Goal: Task Accomplishment & Management: Use online tool/utility

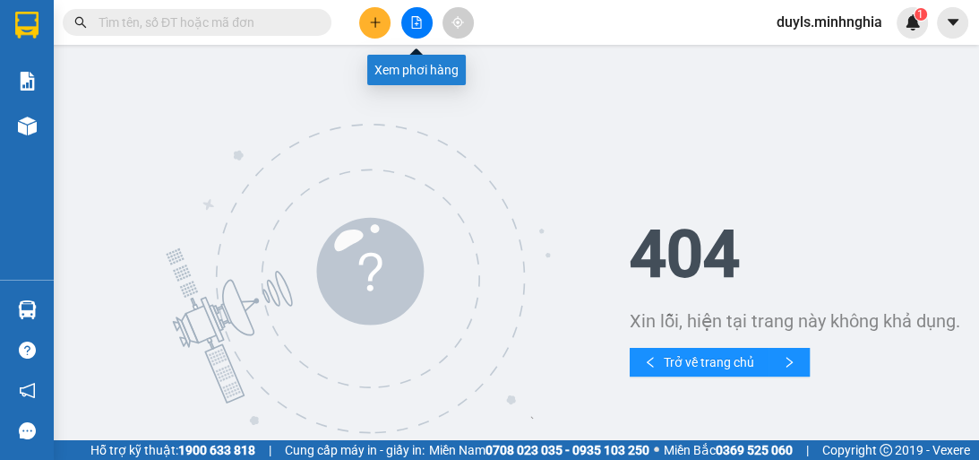
click at [417, 18] on icon "file-add" at bounding box center [417, 22] width 10 height 13
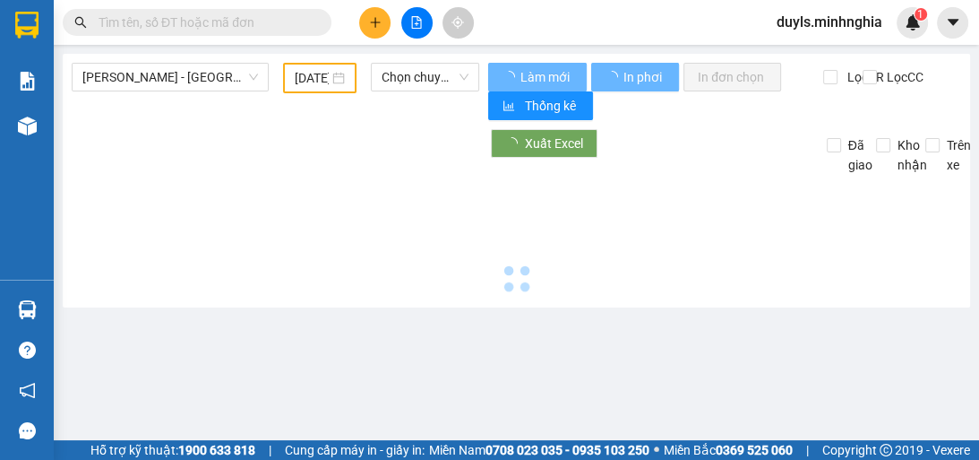
type input "[DATE]"
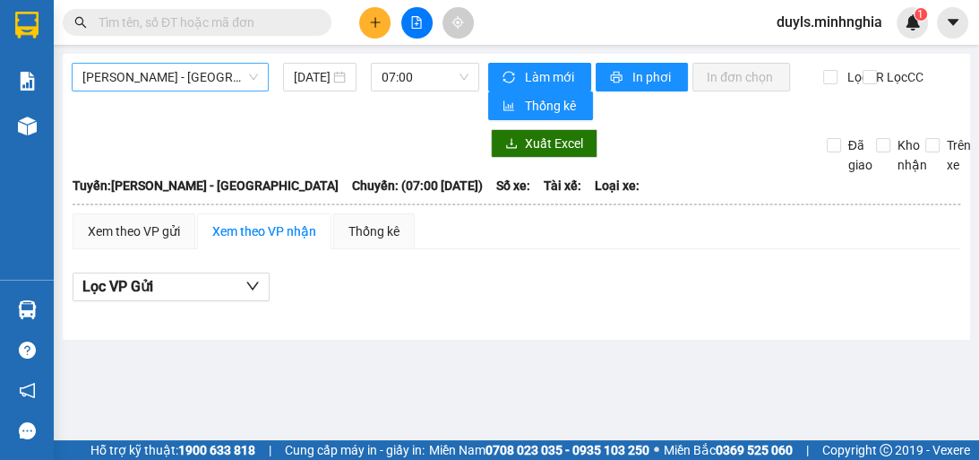
click at [155, 68] on span "[PERSON_NAME] - [GEOGRAPHIC_DATA]" at bounding box center [170, 77] width 176 height 27
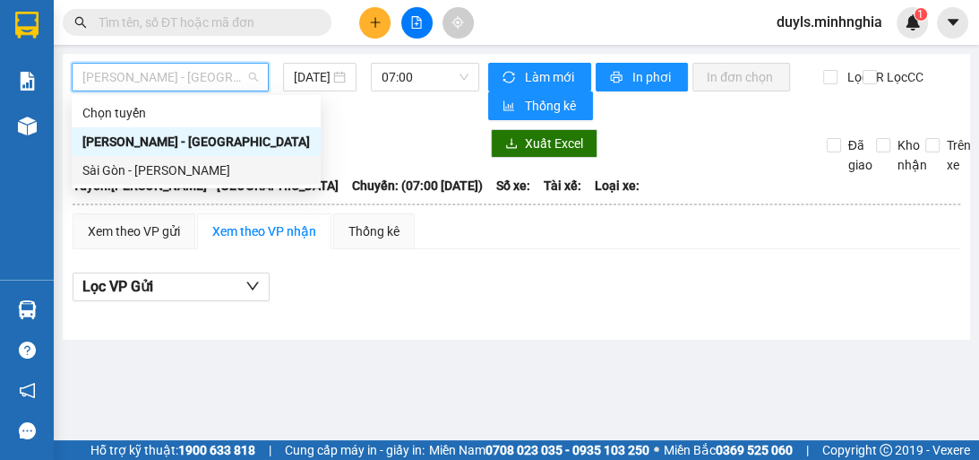
click at [199, 172] on div "Sài Gòn - [PERSON_NAME]" at bounding box center [196, 170] width 228 height 20
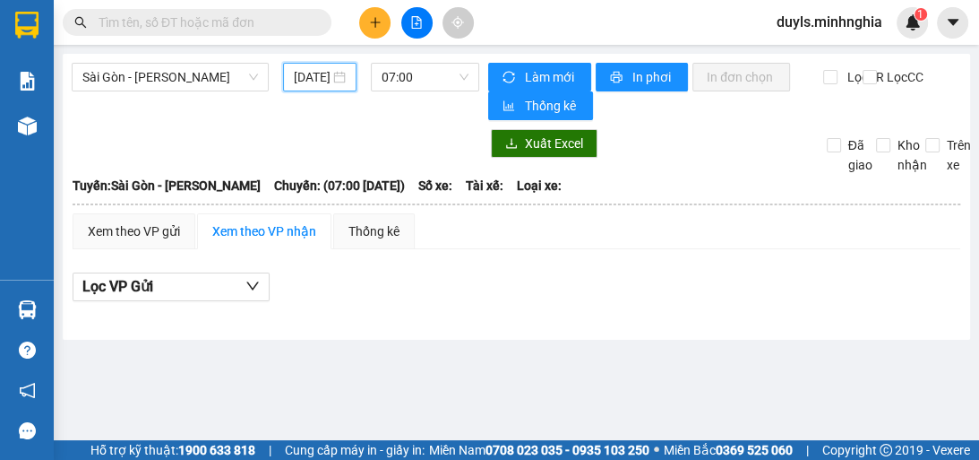
click at [305, 86] on input "[DATE]" at bounding box center [312, 77] width 36 height 20
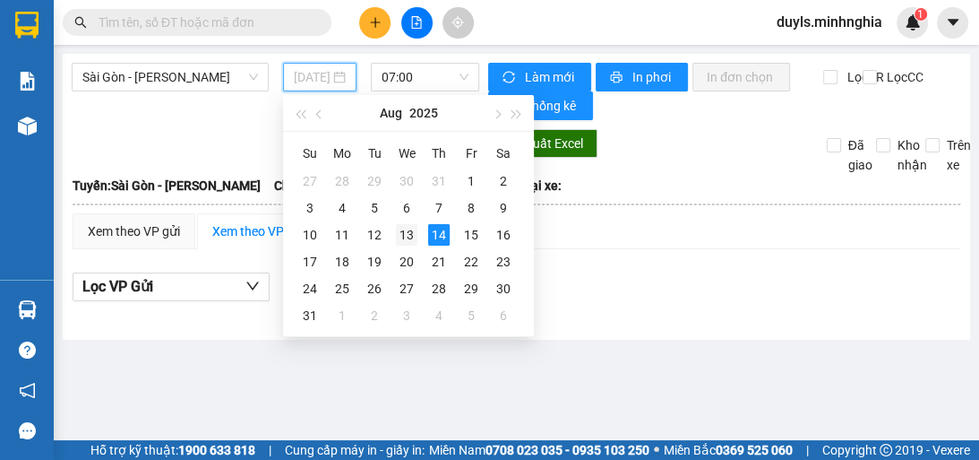
click at [401, 237] on div "13" at bounding box center [407, 235] width 22 height 22
type input "[DATE]"
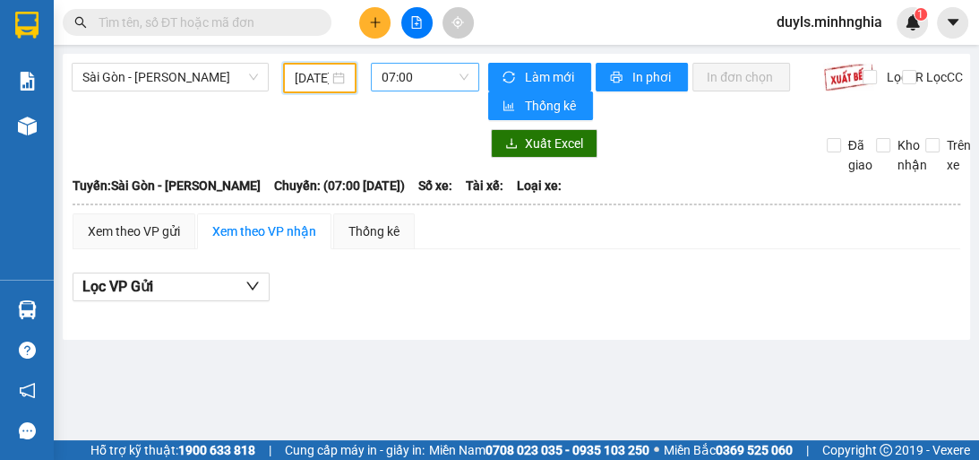
click at [425, 82] on span "07:00" at bounding box center [425, 77] width 87 height 27
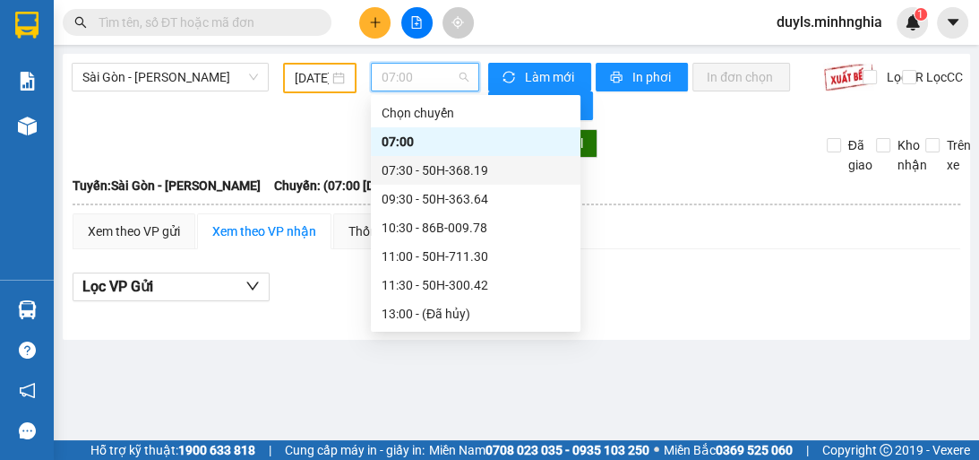
click at [493, 173] on div "07:30 - 50H-368.19" at bounding box center [476, 170] width 188 height 20
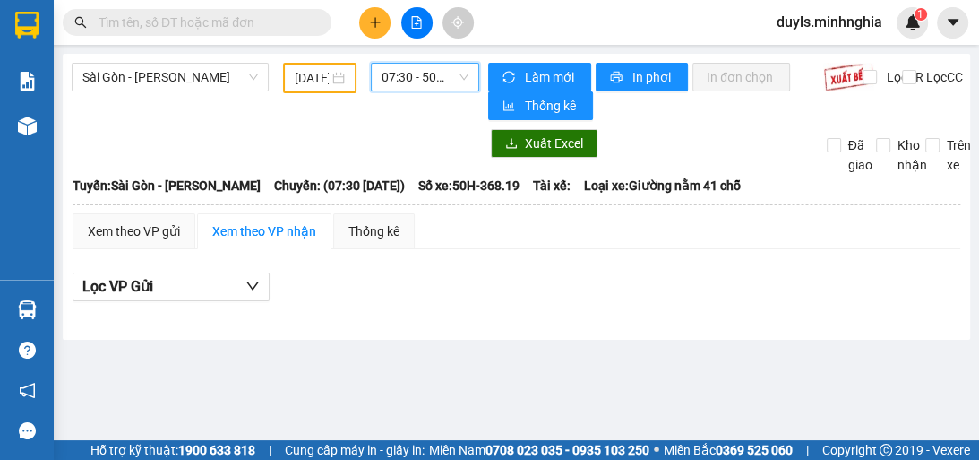
click at [423, 85] on span "07:30 - 50H-368.19" at bounding box center [425, 77] width 87 height 27
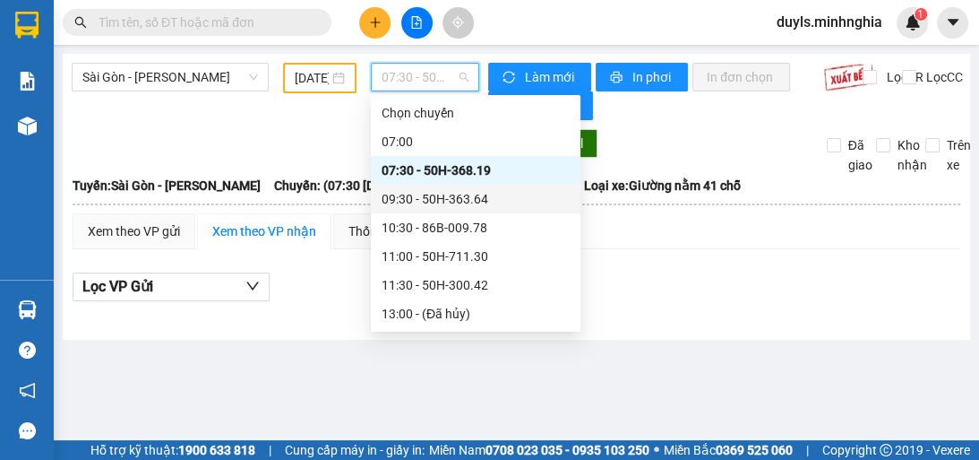
click at [527, 202] on div "09:30 - 50H-363.64" at bounding box center [476, 199] width 188 height 20
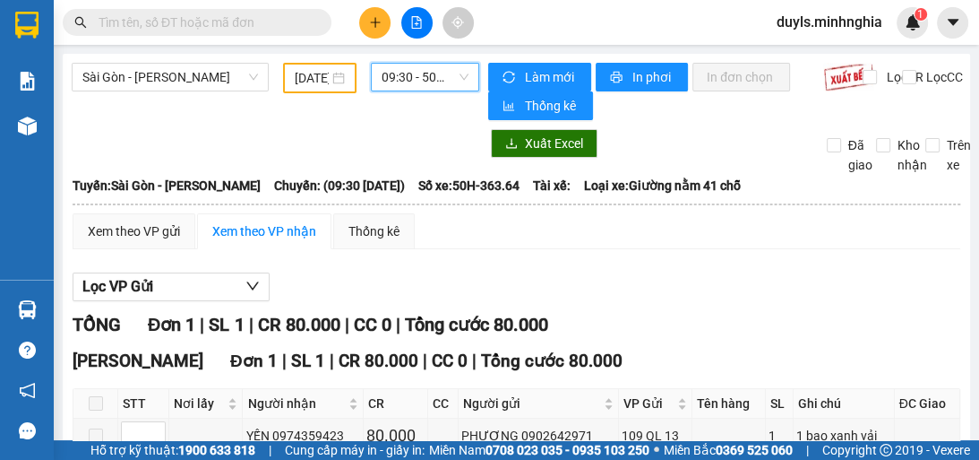
click at [421, 76] on span "09:30 - 50H-363.64" at bounding box center [425, 77] width 87 height 27
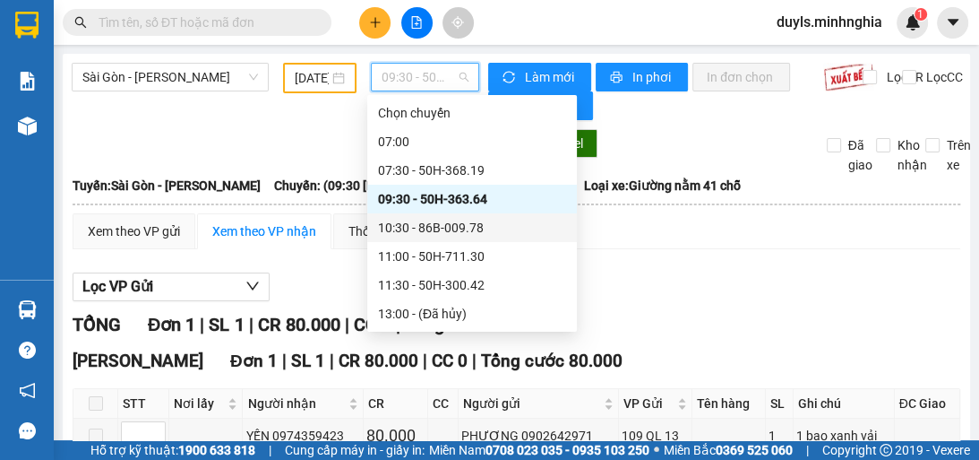
click at [501, 225] on div "10:30 - 86B-009.78" at bounding box center [472, 228] width 188 height 20
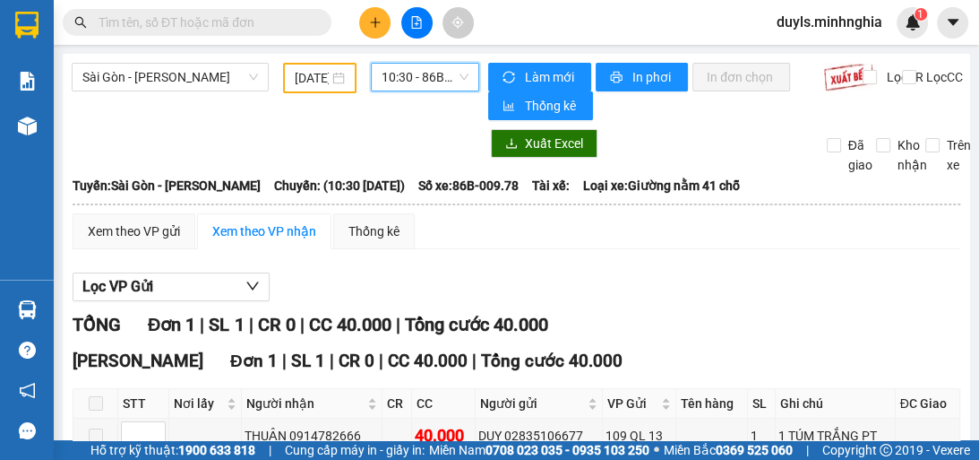
click at [440, 79] on span "10:30 - 86B-009.78" at bounding box center [425, 77] width 87 height 27
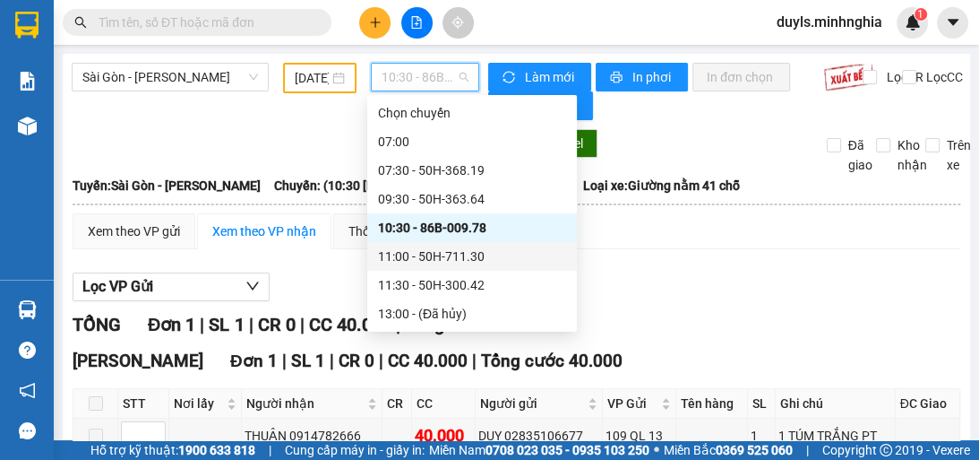
click at [509, 258] on div "11:00 - 50H-711.30" at bounding box center [472, 256] width 188 height 20
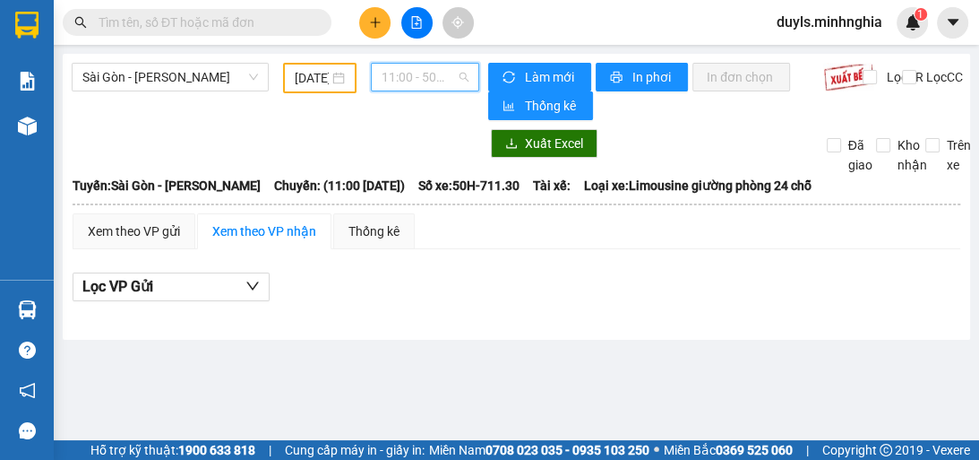
click at [451, 81] on span "11:00 - 50H-711.30" at bounding box center [425, 77] width 87 height 27
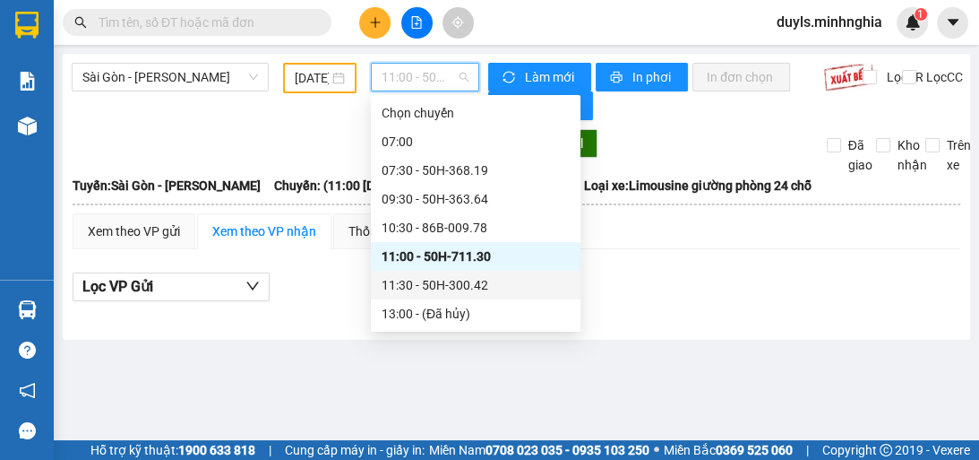
click at [495, 287] on div "11:30 - 50H-300.42" at bounding box center [476, 285] width 188 height 20
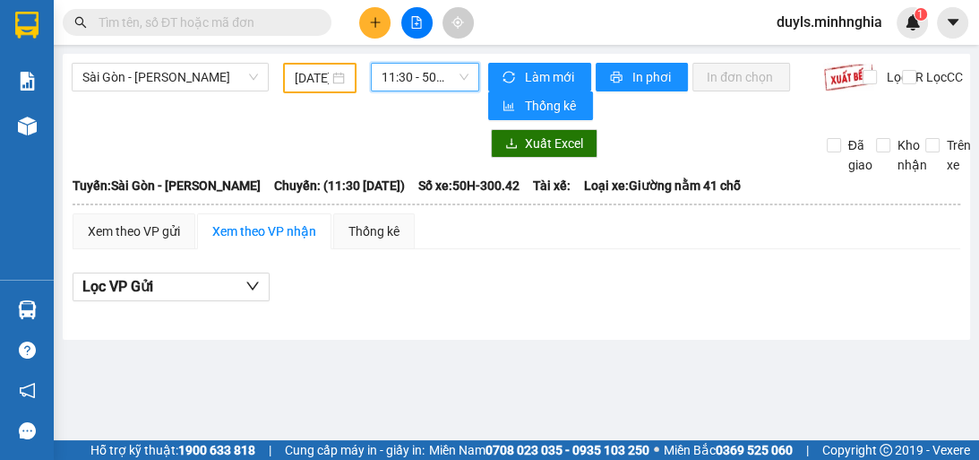
click at [444, 74] on span "11:30 - 50H-300.42" at bounding box center [425, 77] width 87 height 27
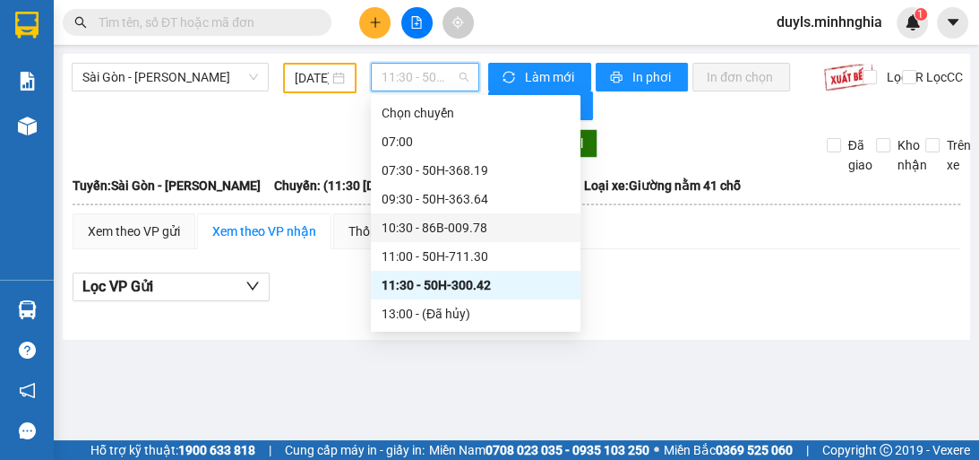
scroll to position [72, 0]
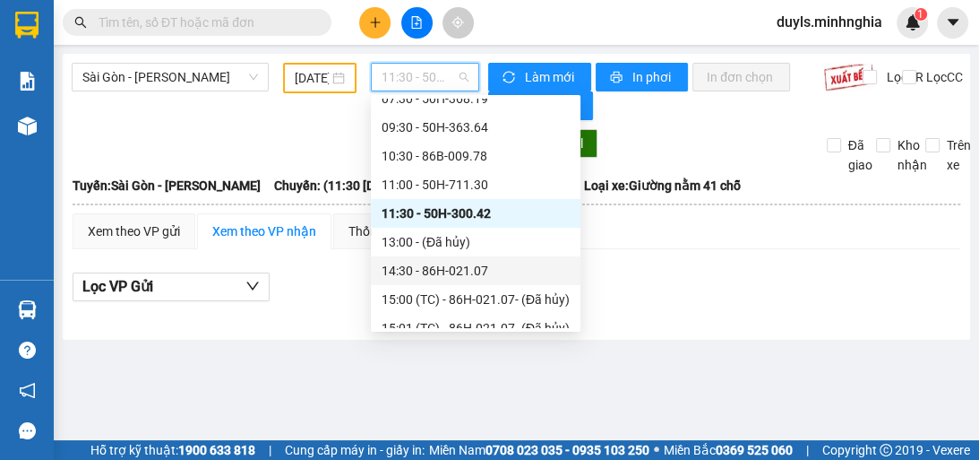
click at [520, 267] on div "14:30 - 86H-021.07" at bounding box center [476, 271] width 188 height 20
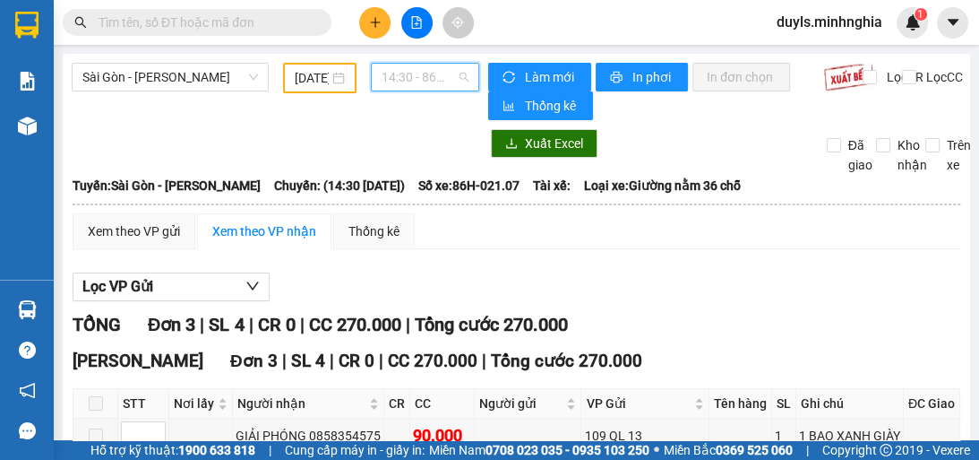
click at [432, 82] on span "14:30 - 86H-021.07" at bounding box center [425, 77] width 87 height 27
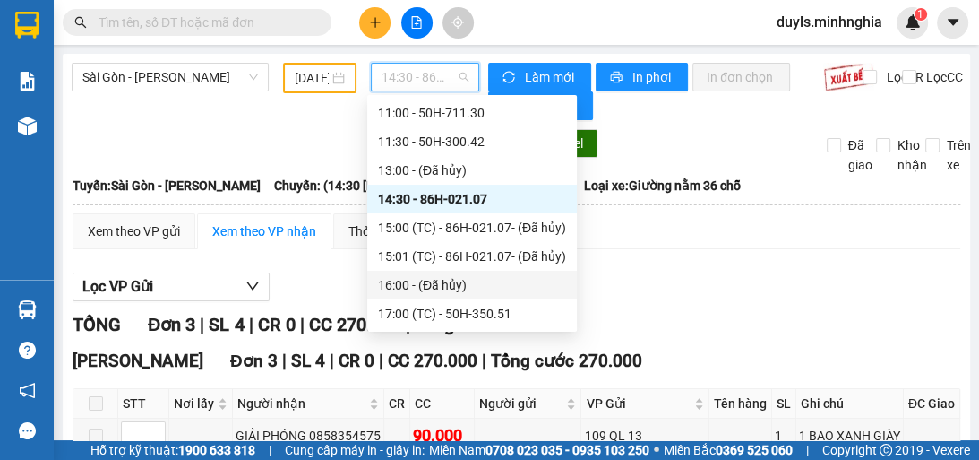
scroll to position [215, 0]
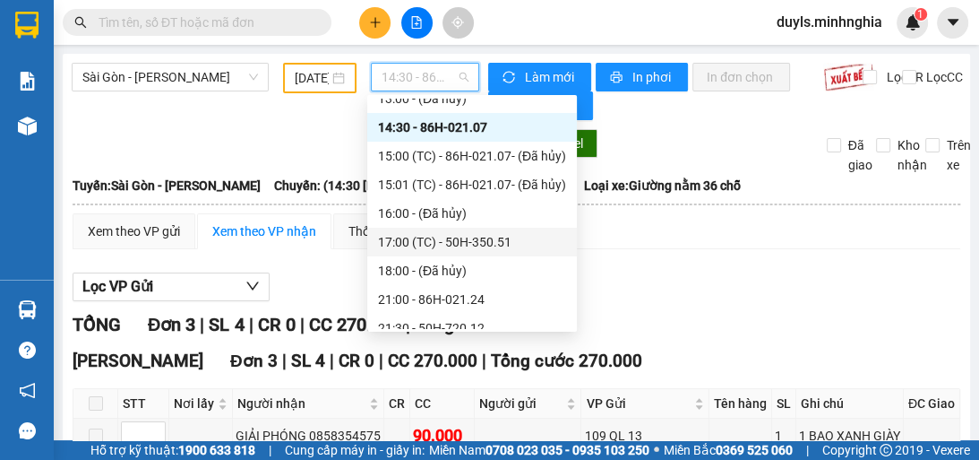
click at [513, 248] on div "17:00 (TC) - 50H-350.51" at bounding box center [472, 242] width 188 height 20
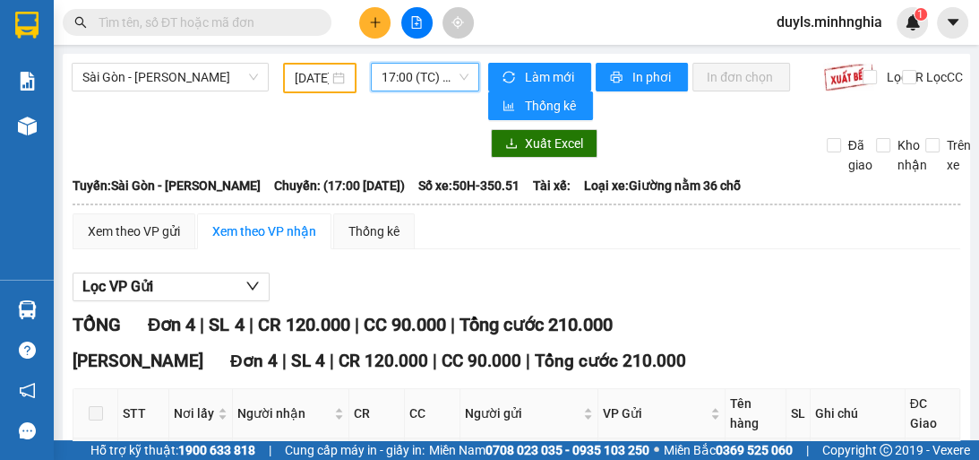
click at [447, 75] on span "17:00 (TC) - 50H-350.51" at bounding box center [425, 77] width 87 height 27
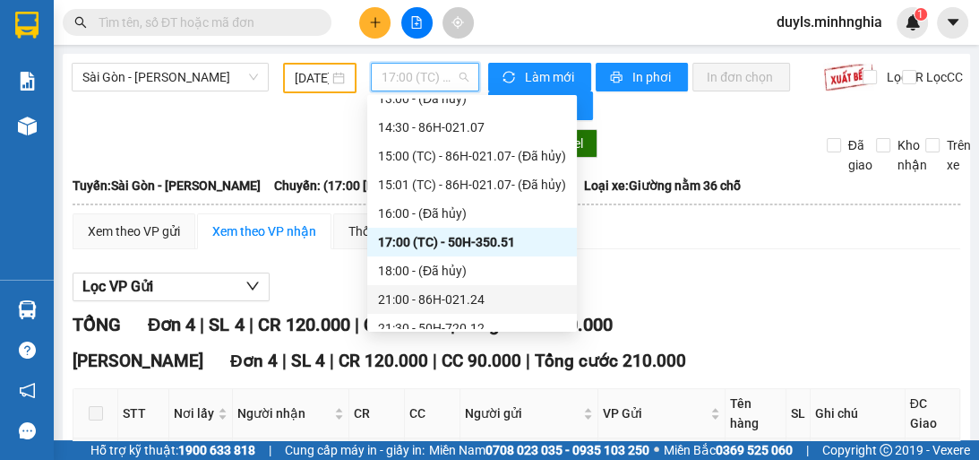
click at [466, 295] on div "21:00 - 86H-021.24" at bounding box center [472, 299] width 188 height 20
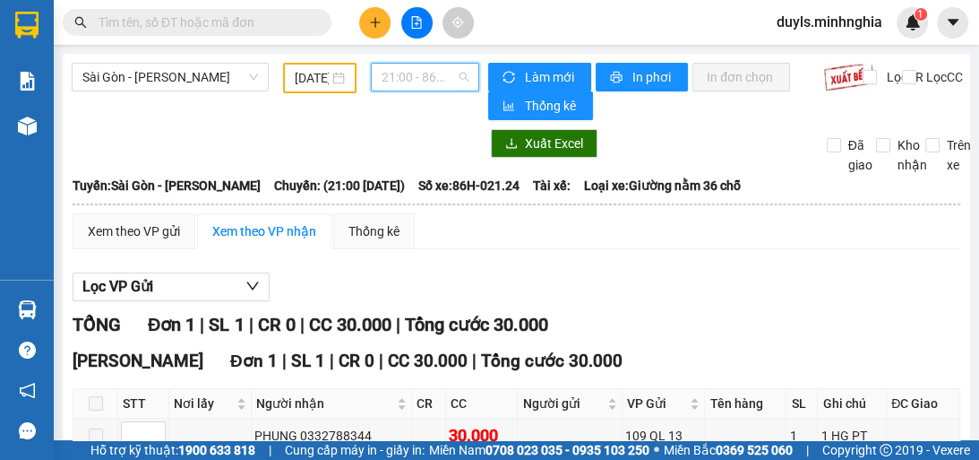
click at [431, 80] on span "21:00 - 86H-021.24" at bounding box center [425, 77] width 87 height 27
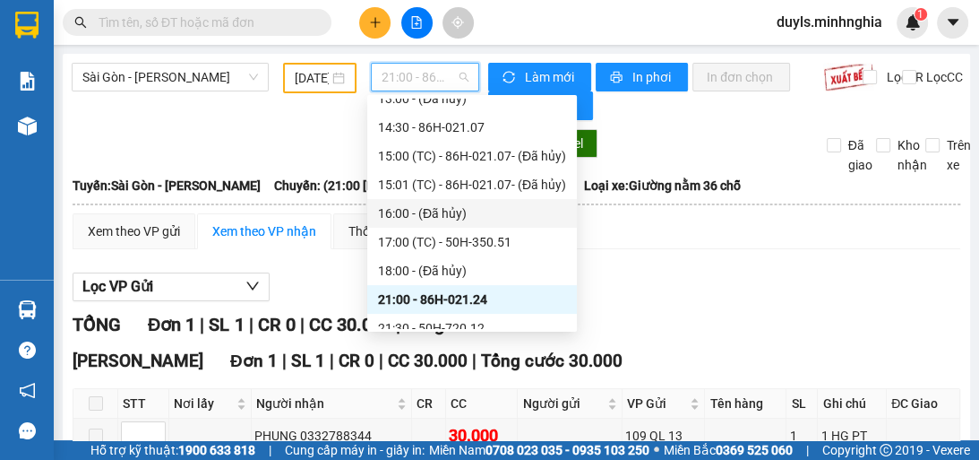
scroll to position [258, 0]
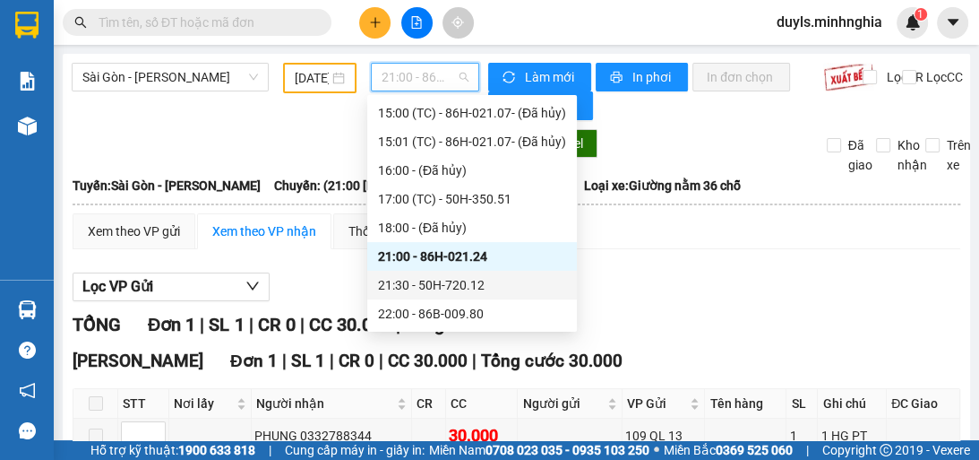
click at [495, 290] on div "21:30 - 50H-720.12" at bounding box center [472, 285] width 188 height 20
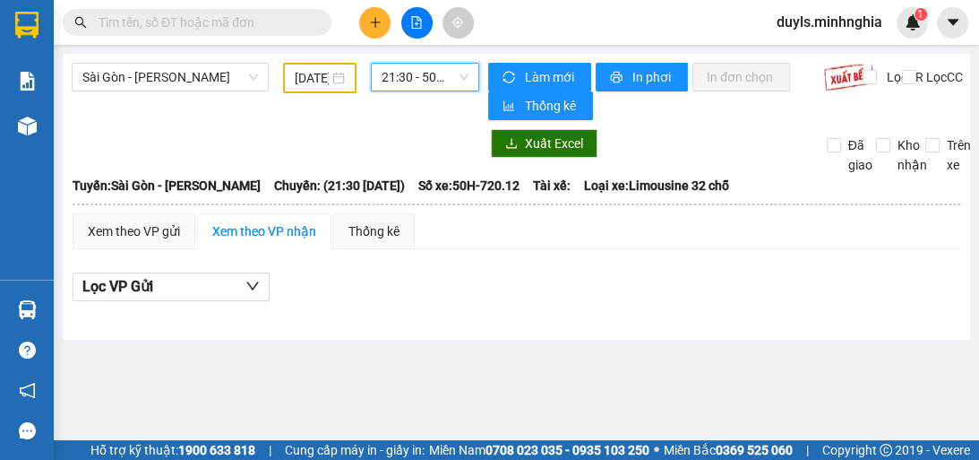
click at [458, 75] on span "21:30 - 50H-720.12" at bounding box center [425, 77] width 87 height 27
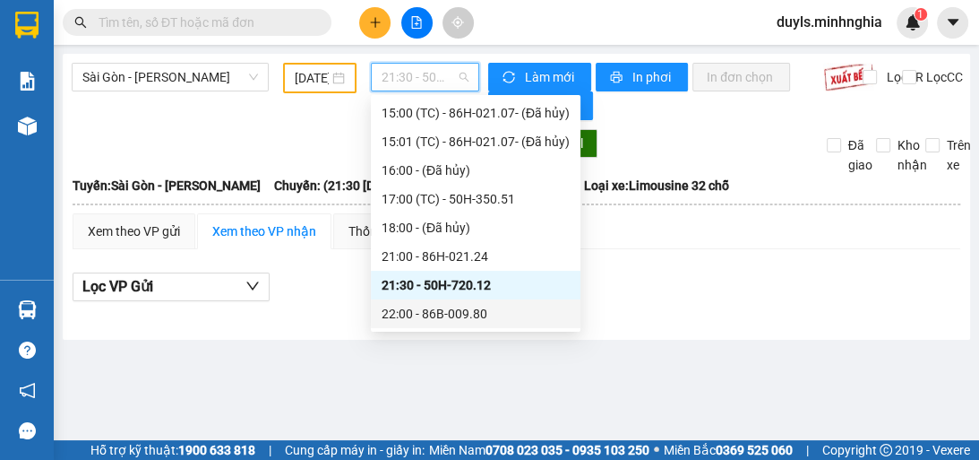
click at [482, 314] on div "22:00 - 86B-009.80" at bounding box center [476, 314] width 188 height 20
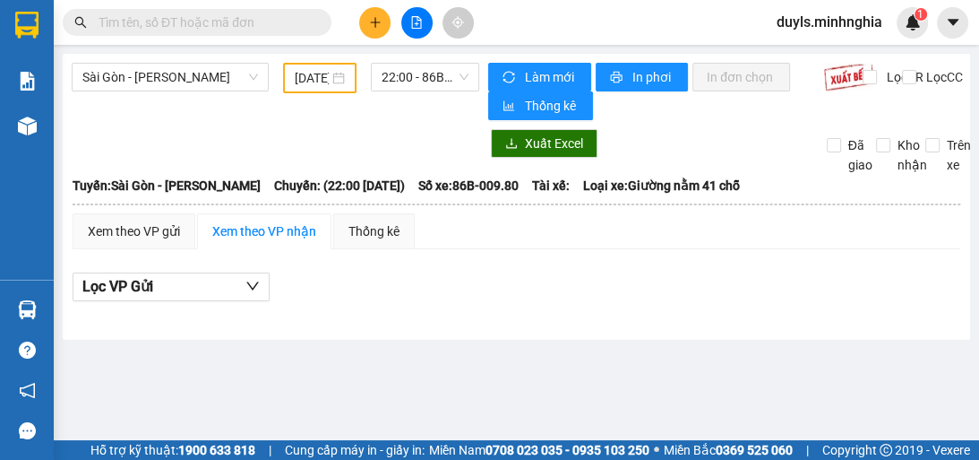
click at [543, 254] on div "Xem theo VP gửi Xem theo VP nhận Thống kê Lọc VP Gửi" at bounding box center [517, 267] width 888 height 108
